Goal: Transaction & Acquisition: Subscribe to service/newsletter

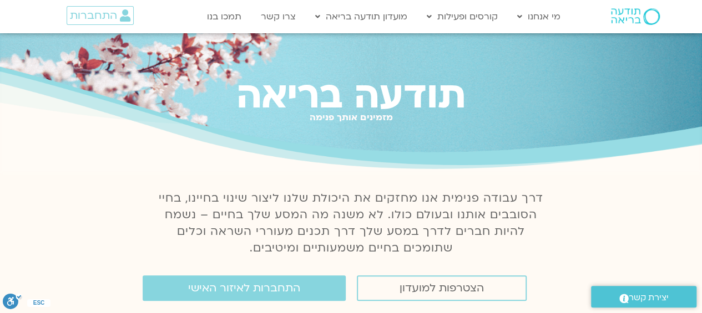
click at [103, 26] on div "התחברות" at bounding box center [91, 17] width 115 height 32
click at [99, 19] on span "התחברות" at bounding box center [93, 15] width 47 height 12
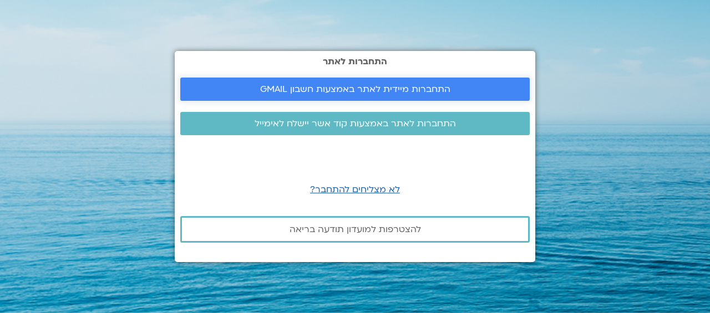
click at [357, 86] on span "התחברות מיידית לאתר באמצעות חשבון GMAIL" at bounding box center [355, 89] width 190 height 10
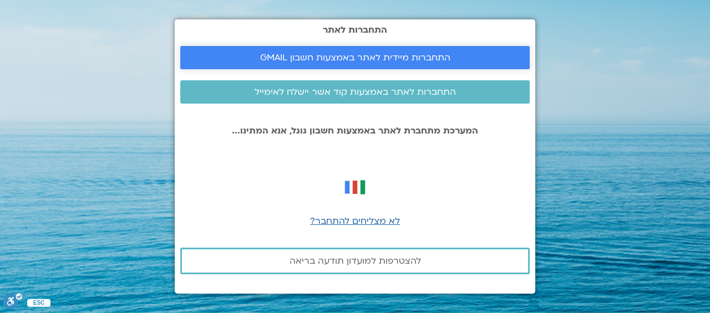
click at [339, 53] on span "התחברות מיידית לאתר באמצעות חשבון GMAIL" at bounding box center [355, 58] width 190 height 10
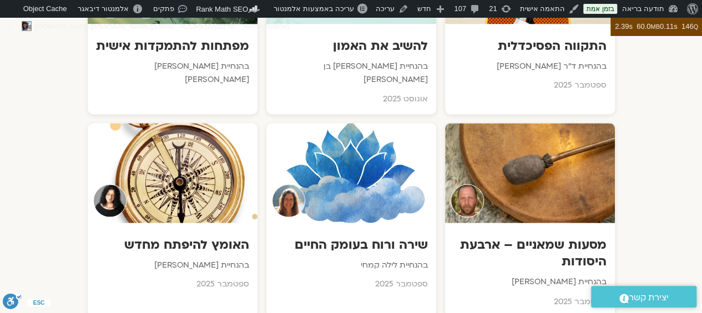
scroll to position [764, 0]
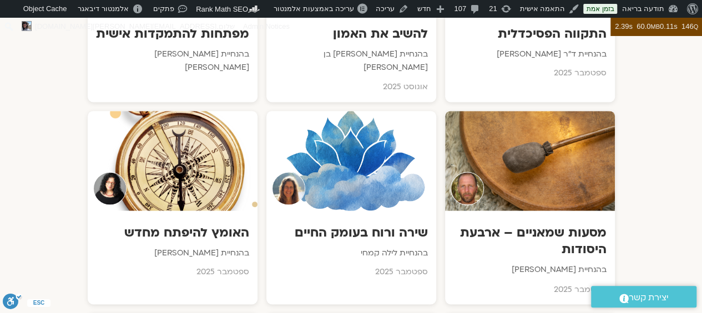
click at [365, 166] on div at bounding box center [351, 161] width 170 height 100
